Goal: Task Accomplishment & Management: Manage account settings

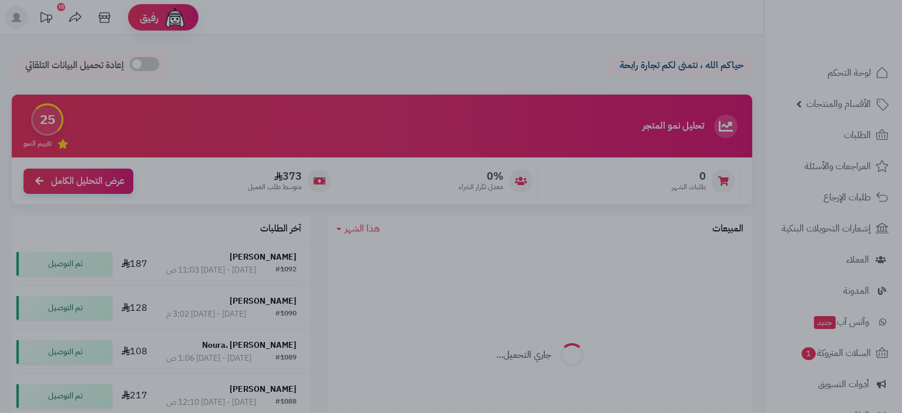
click at [203, 56] on div at bounding box center [451, 206] width 902 height 413
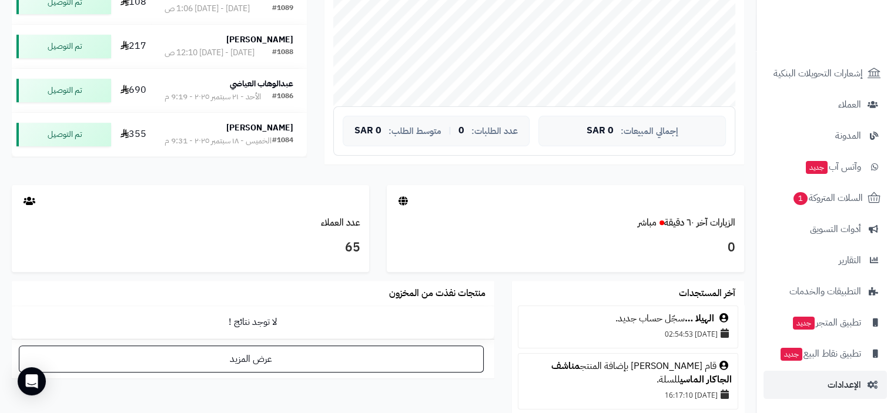
scroll to position [411, 0]
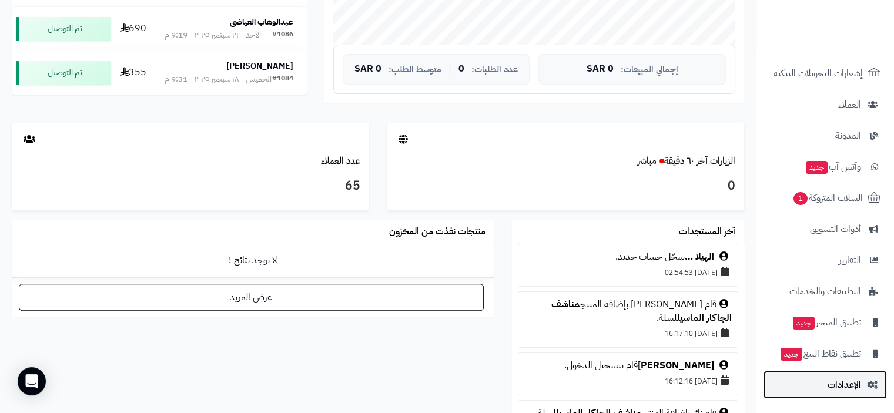
click at [845, 382] on span "الإعدادات" at bounding box center [843, 385] width 33 height 16
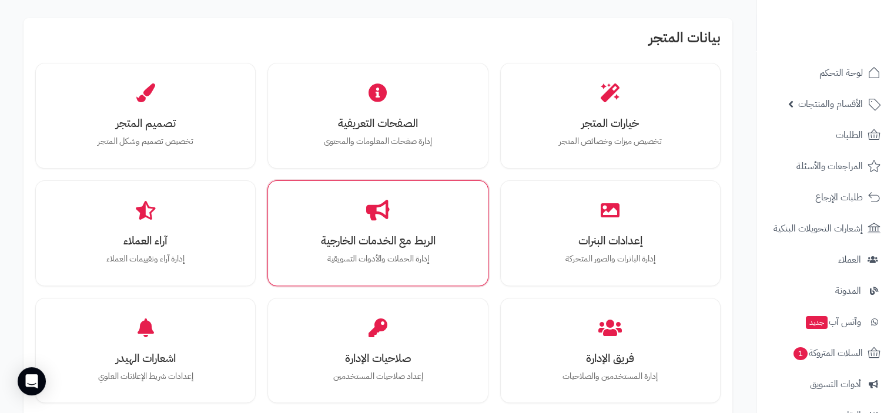
scroll to position [411, 0]
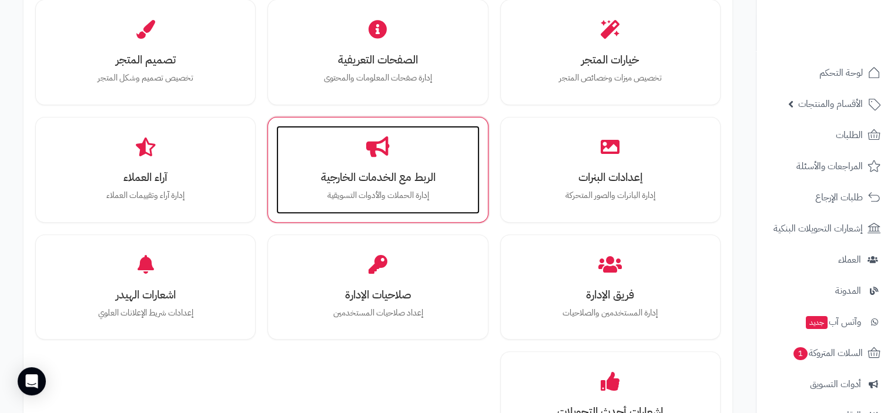
click at [371, 182] on h3 "الربط مع الخدمات الخارجية" at bounding box center [377, 177] width 179 height 12
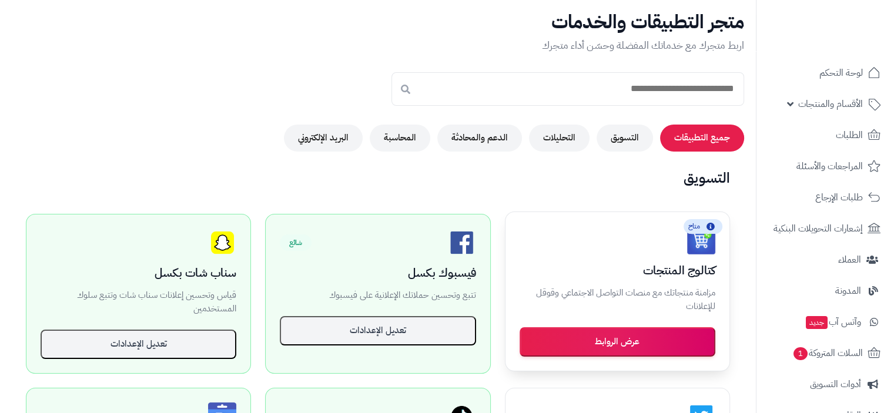
scroll to position [118, 0]
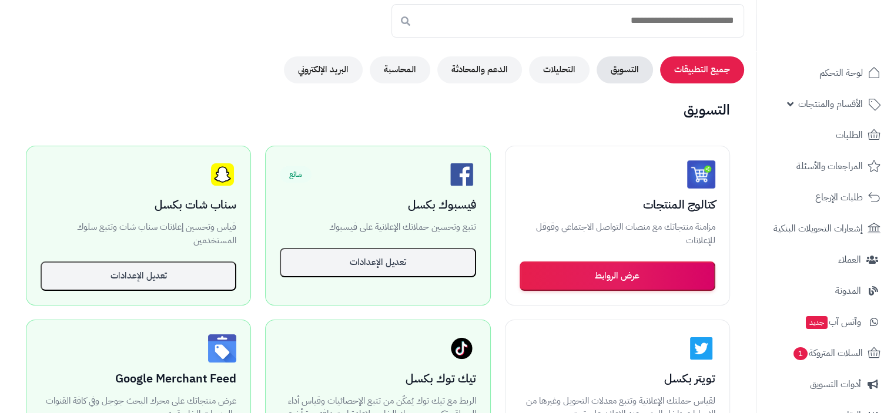
click at [630, 70] on button "التسويق" at bounding box center [624, 69] width 56 height 27
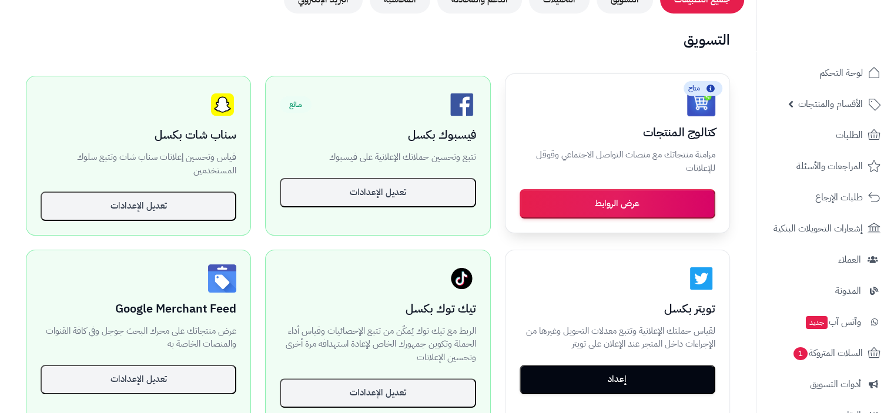
scroll to position [176, 0]
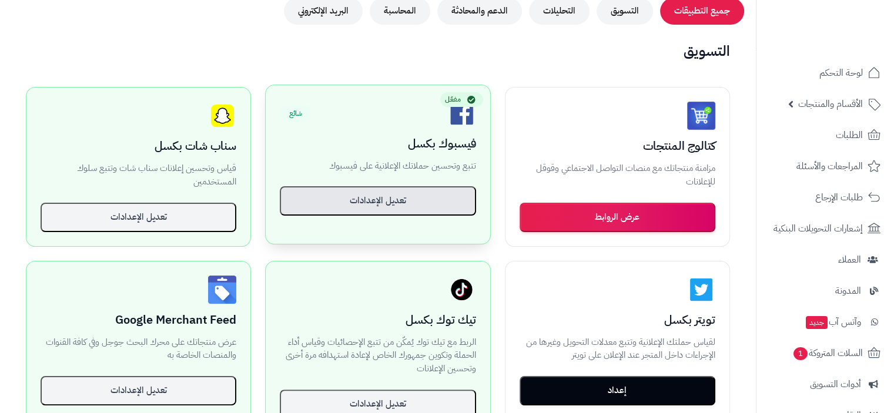
click at [375, 196] on button "تعديل الإعدادات" at bounding box center [378, 200] width 196 height 29
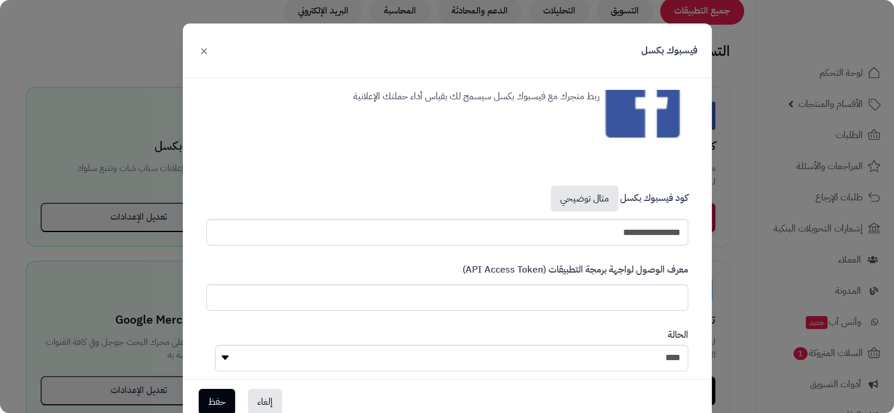
scroll to position [82, 0]
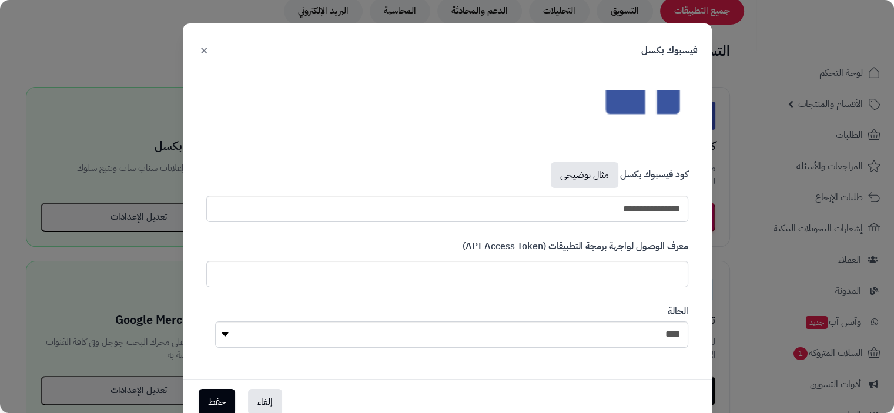
click at [209, 50] on button "×" at bounding box center [204, 50] width 14 height 26
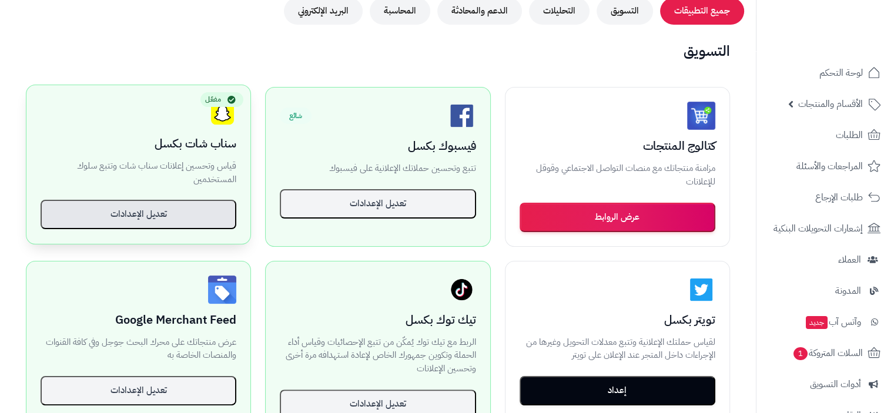
click at [168, 215] on button "تعديل الإعدادات" at bounding box center [139, 214] width 196 height 29
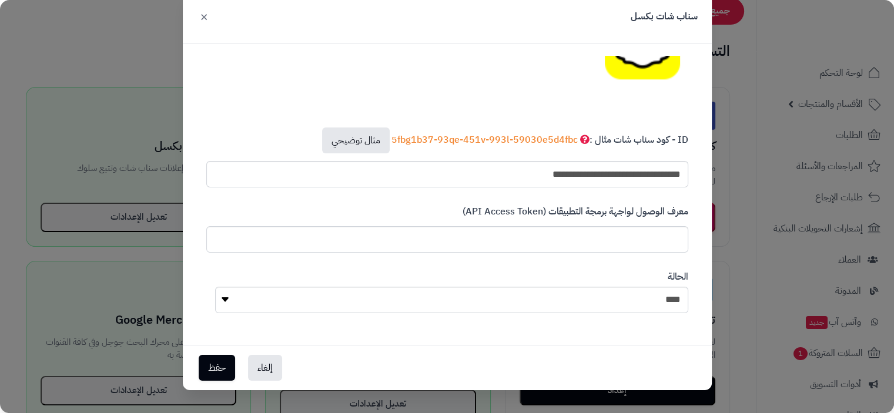
scroll to position [35, 0]
click at [204, 18] on button "×" at bounding box center [204, 15] width 14 height 26
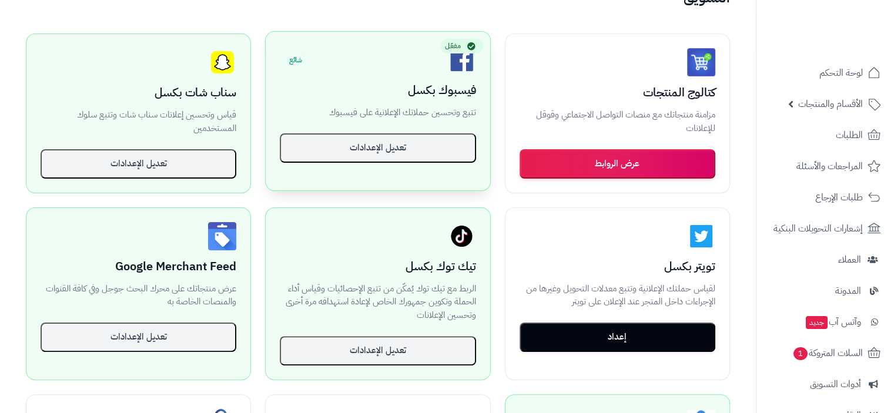
scroll to position [294, 0]
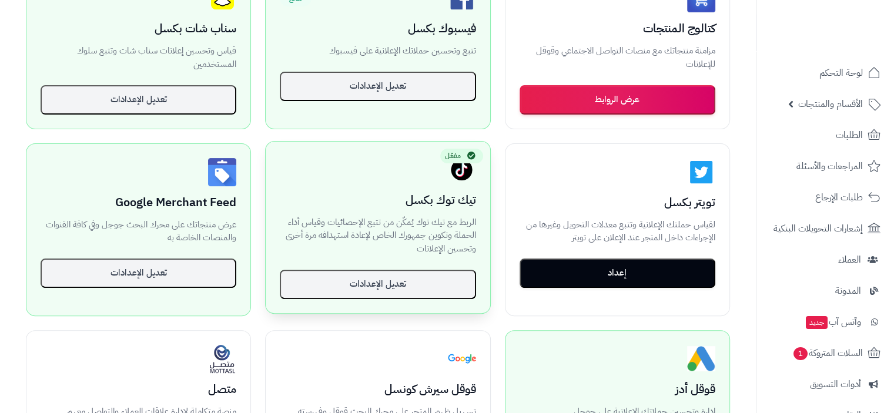
click at [395, 216] on p "الربط مع تيك توك يُمكّن من تتبع الإحصائيات وقياس أداء الحملة وتكوين جمهورك الخا…" at bounding box center [378, 236] width 196 height 40
click at [379, 290] on button "تعديل الإعدادات" at bounding box center [378, 283] width 196 height 29
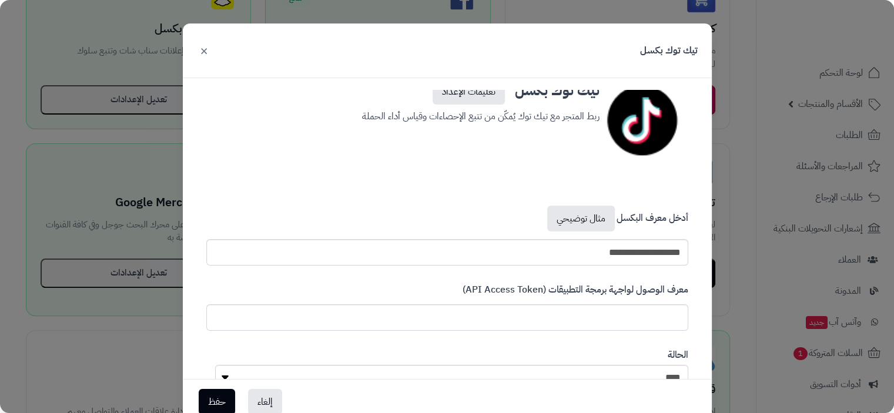
scroll to position [82, 0]
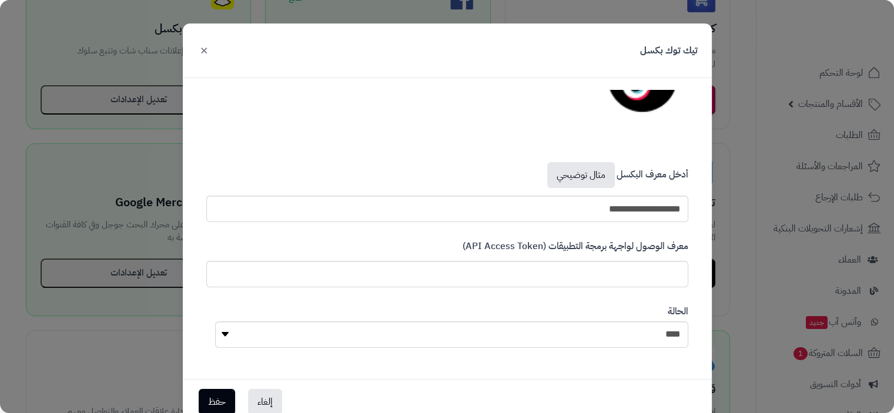
click at [206, 52] on button "×" at bounding box center [204, 50] width 14 height 26
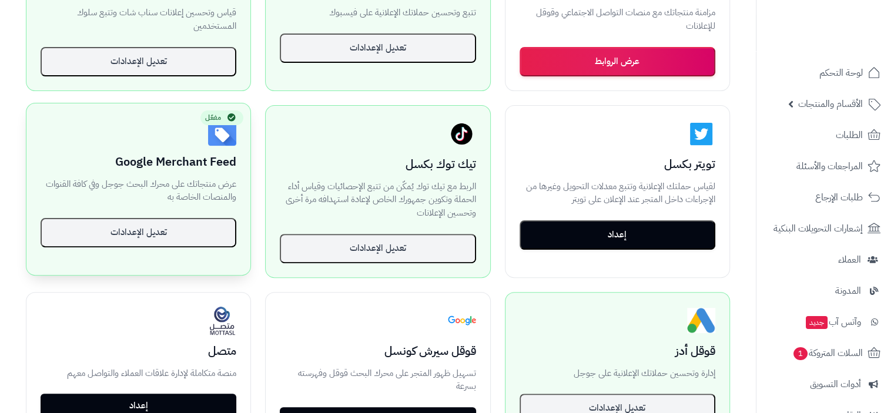
scroll to position [353, 0]
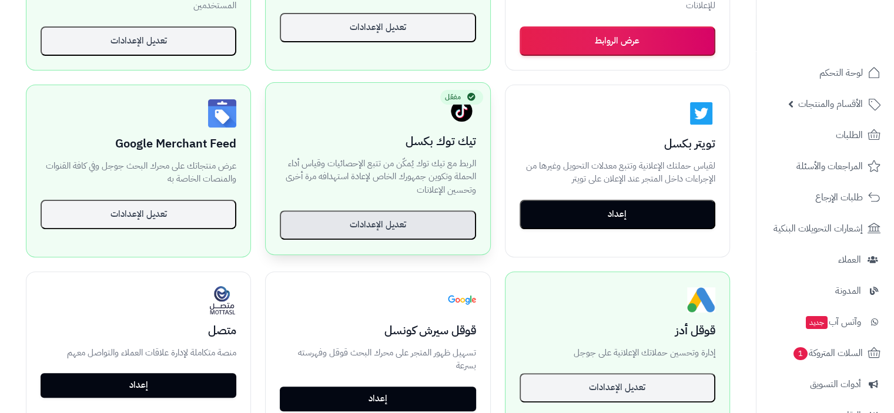
click at [385, 224] on button "تعديل الإعدادات" at bounding box center [378, 224] width 196 height 29
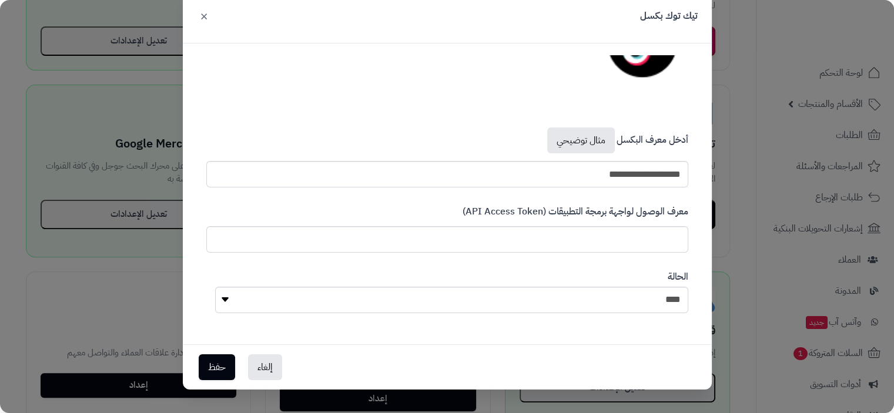
scroll to position [24, 0]
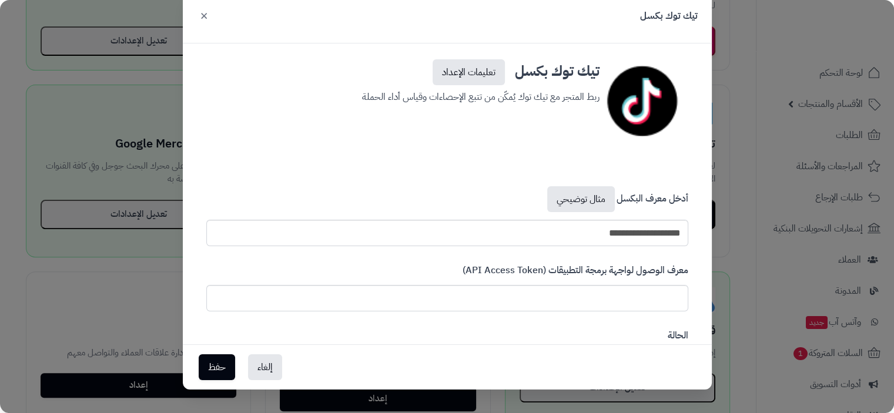
click at [210, 19] on button "×" at bounding box center [204, 15] width 14 height 26
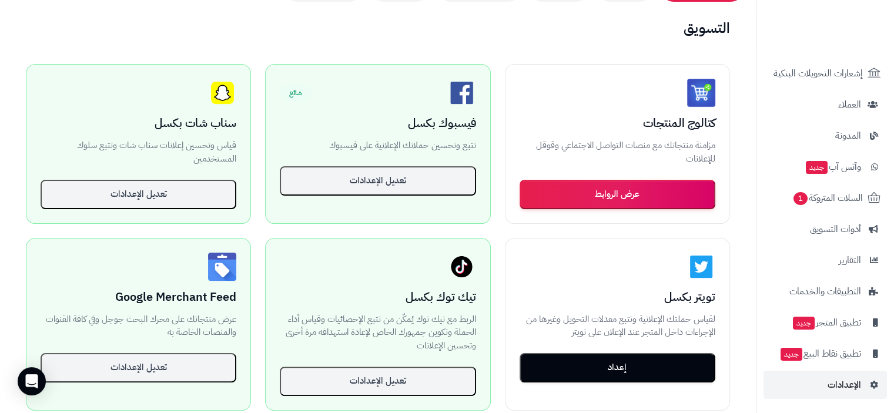
scroll to position [294, 0]
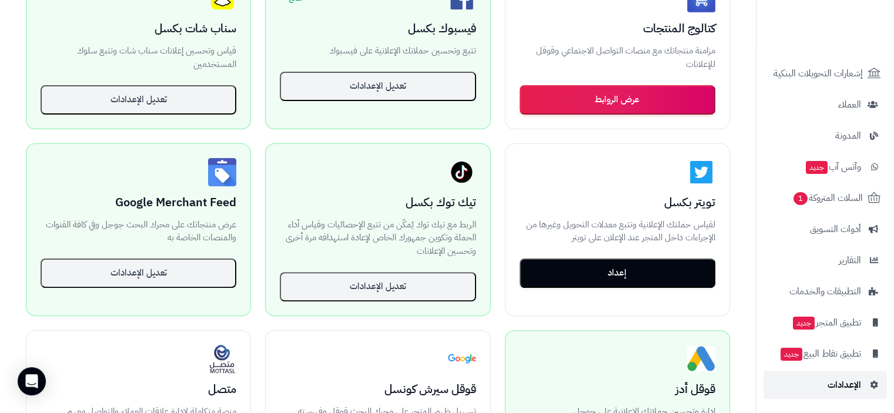
click at [850, 386] on span "الإعدادات" at bounding box center [843, 385] width 33 height 16
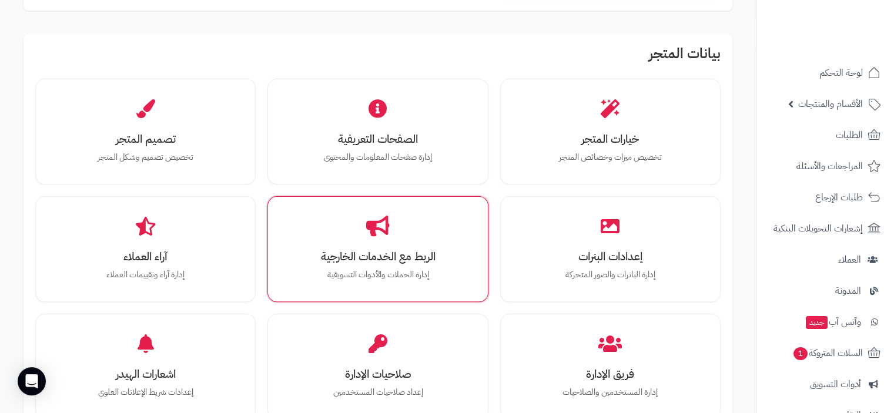
scroll to position [353, 0]
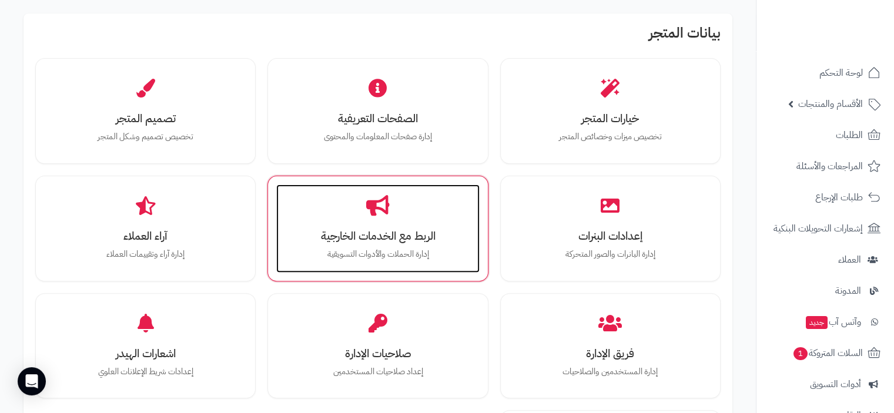
click at [381, 234] on h3 "الربط مع الخدمات الخارجية" at bounding box center [377, 236] width 179 height 12
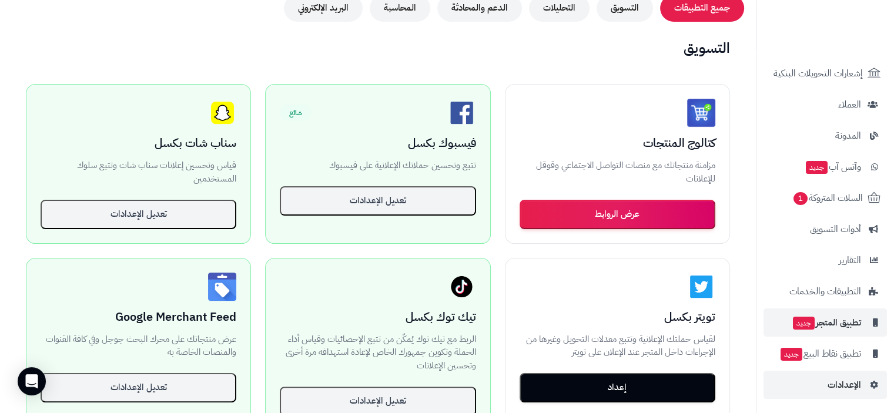
scroll to position [353, 0]
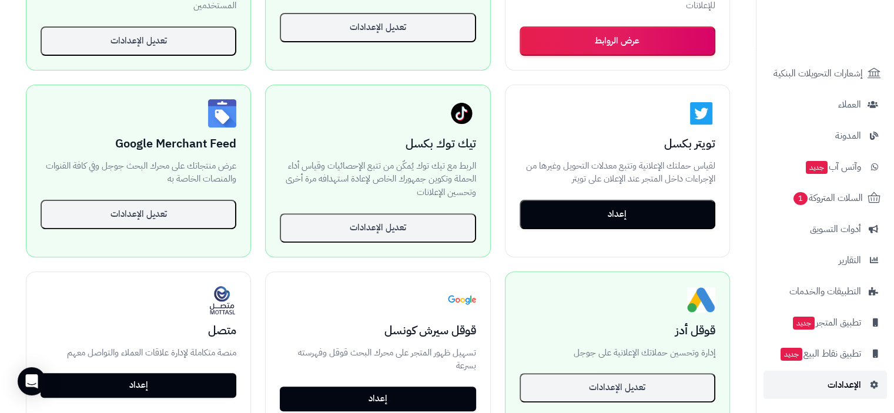
click at [840, 383] on span "الإعدادات" at bounding box center [843, 385] width 33 height 16
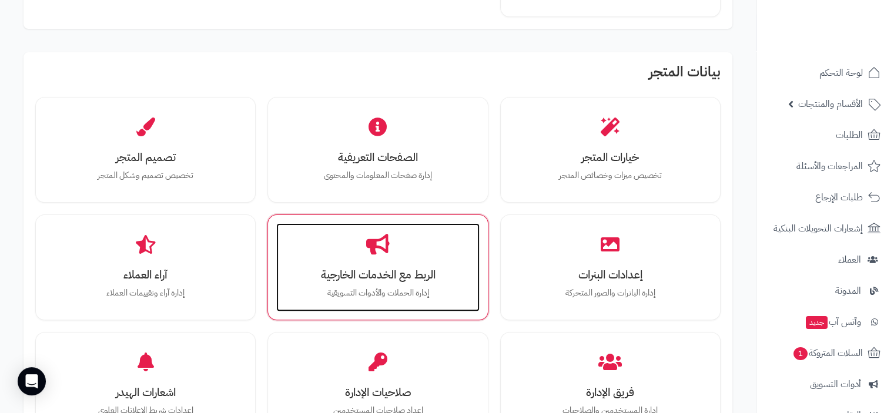
scroll to position [294, 0]
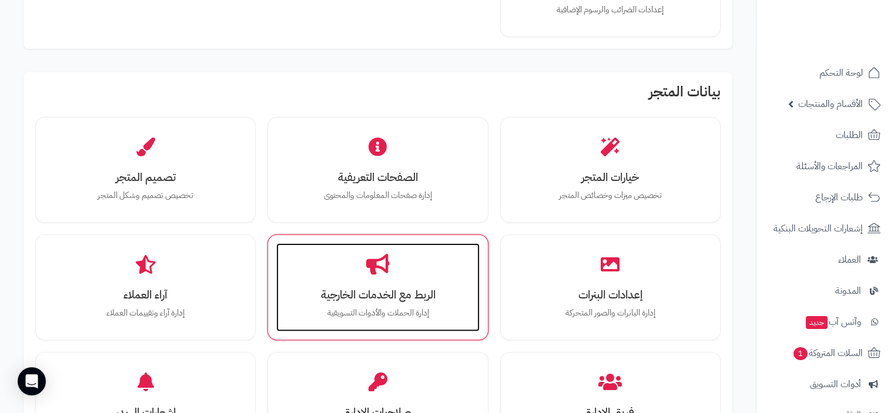
click at [421, 249] on div "الربط مع الخدمات الخارجية إدارة الحملات والأدوات التسويقية" at bounding box center [377, 287] width 203 height 88
